Goal: Transaction & Acquisition: Purchase product/service

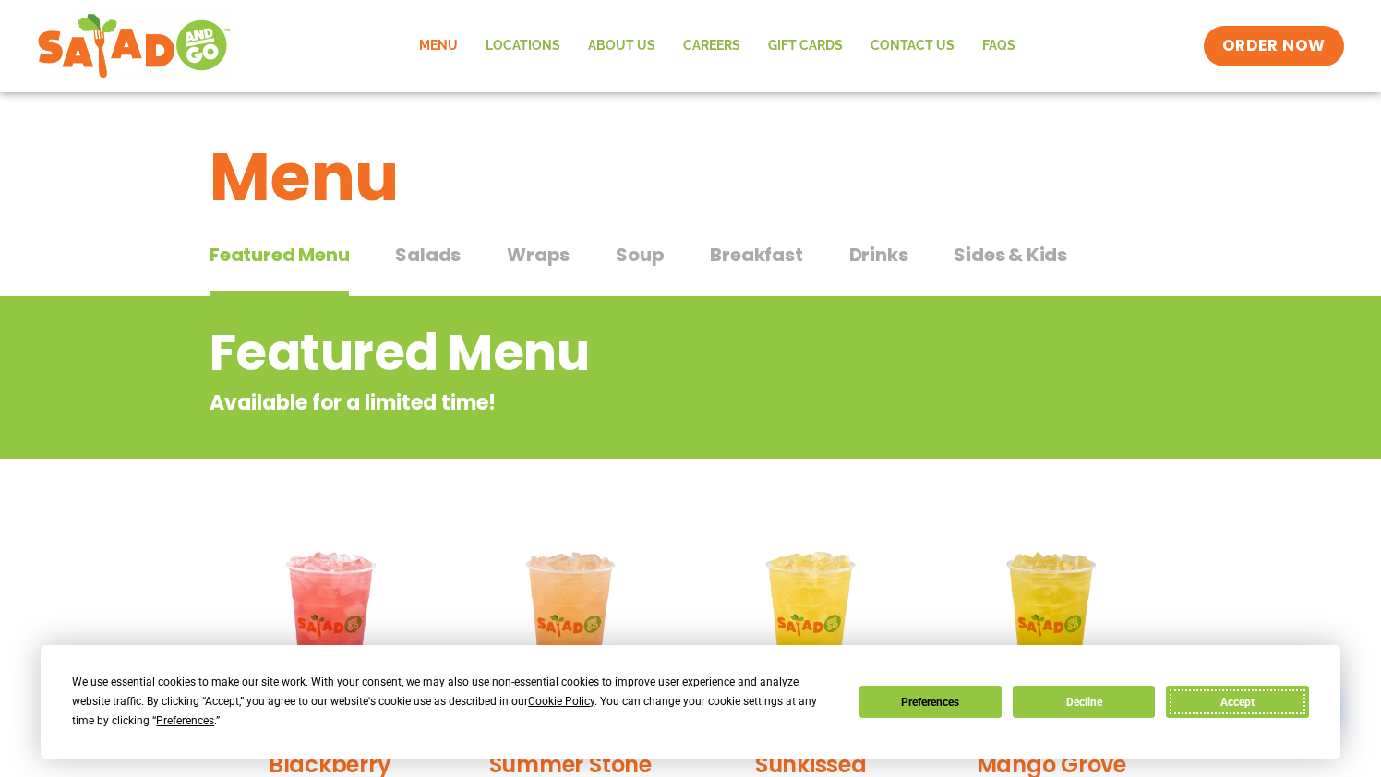
click at [1230, 704] on button "Accept" at bounding box center [1237, 702] width 142 height 32
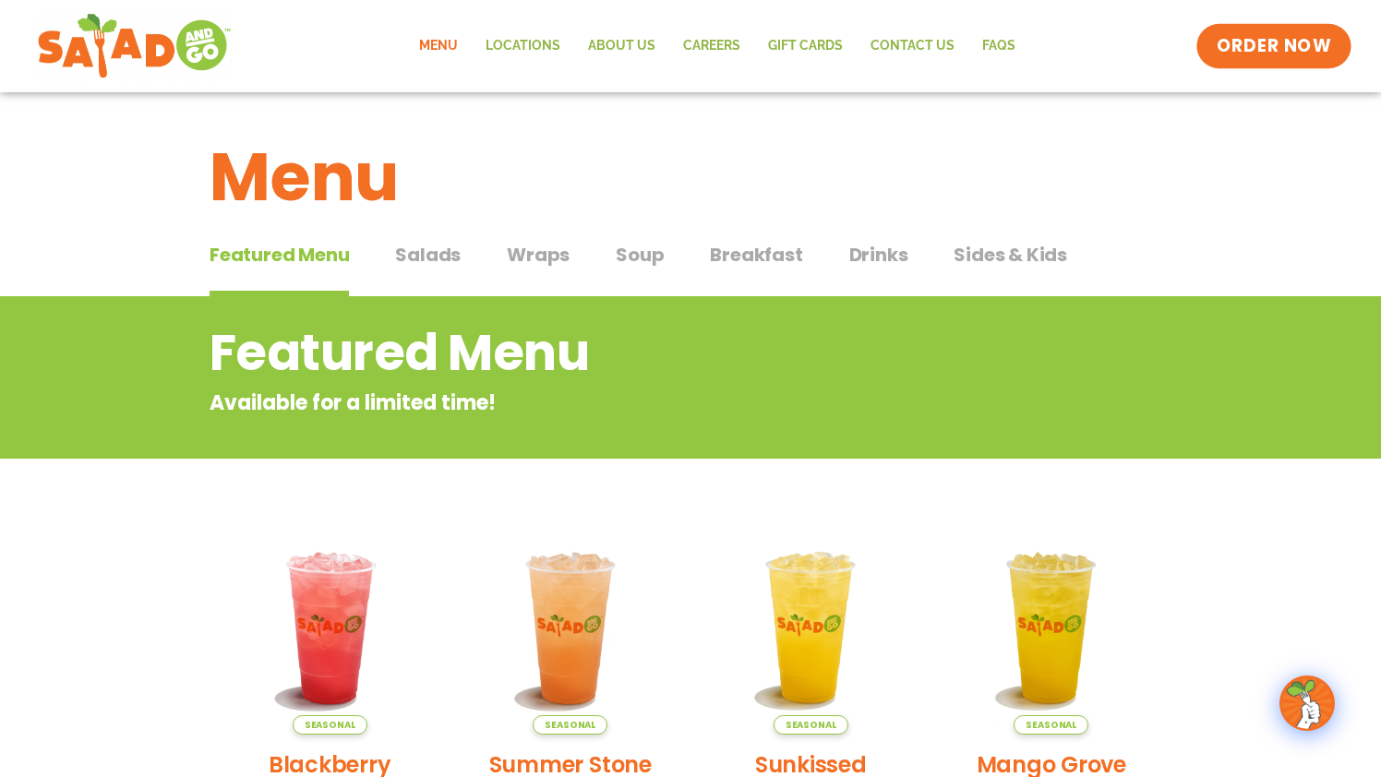
click at [1263, 46] on span "ORDER NOW" at bounding box center [1274, 46] width 114 height 24
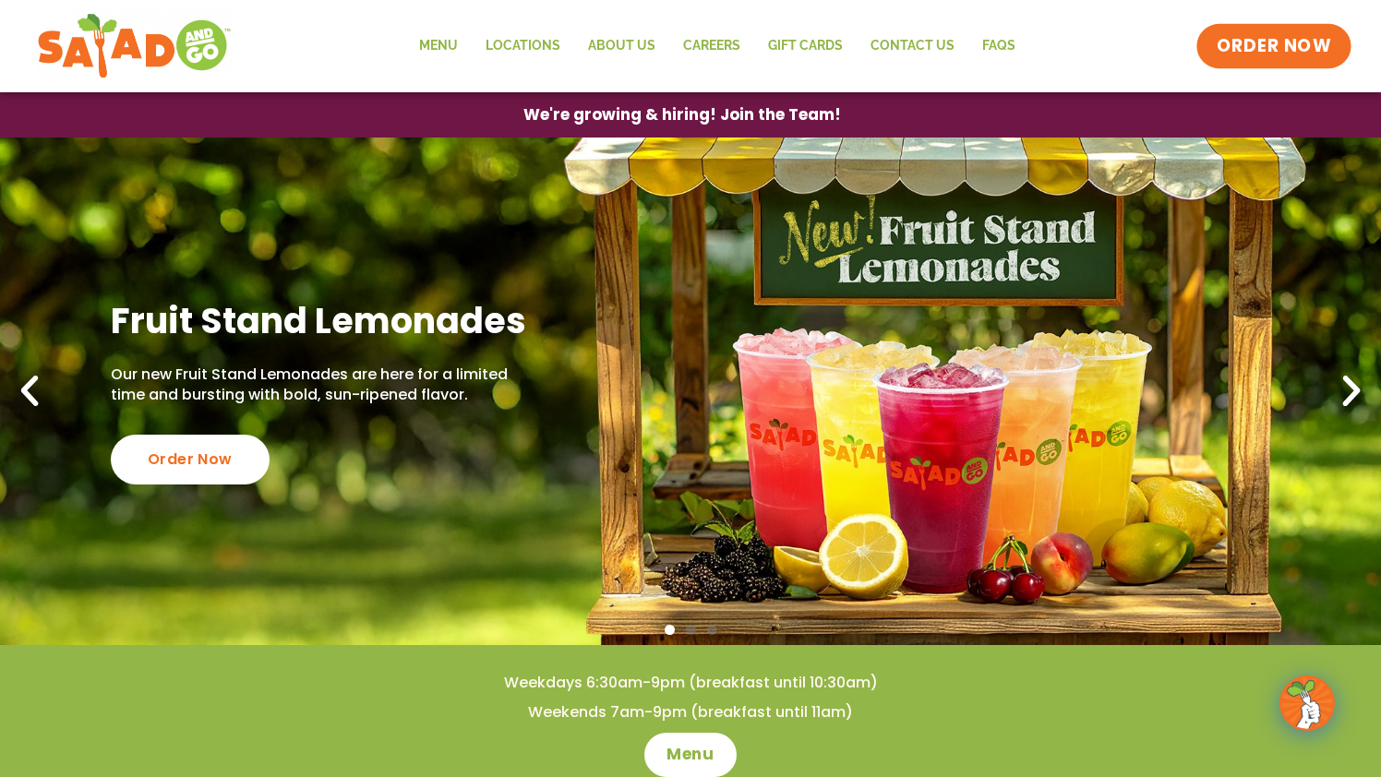
click at [1263, 50] on span "ORDER NOW" at bounding box center [1274, 46] width 114 height 24
